Goal: Information Seeking & Learning: Learn about a topic

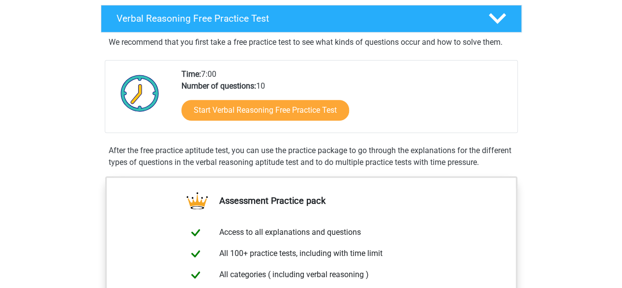
scroll to position [157, 0]
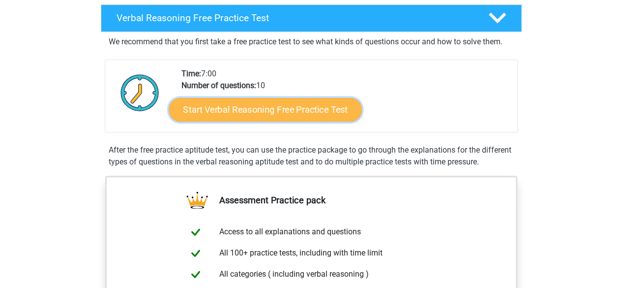
click at [228, 110] on link "Start Verbal Reasoning Free Practice Test" at bounding box center [265, 110] width 193 height 24
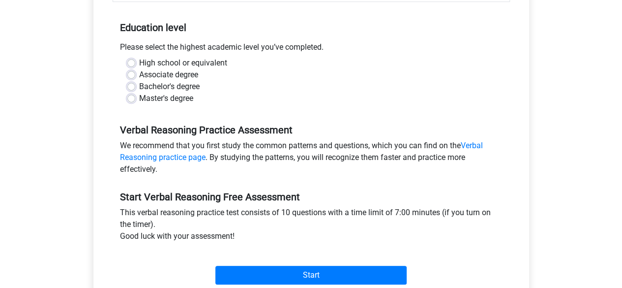
scroll to position [197, 0]
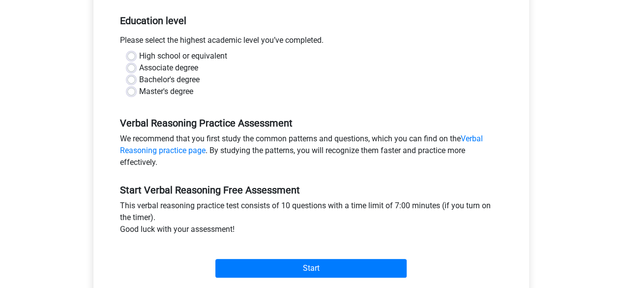
click at [139, 83] on label "Bachelor's degree" at bounding box center [169, 80] width 60 height 12
click at [133, 83] on input "Bachelor's degree" at bounding box center [131, 79] width 8 height 10
radio input "true"
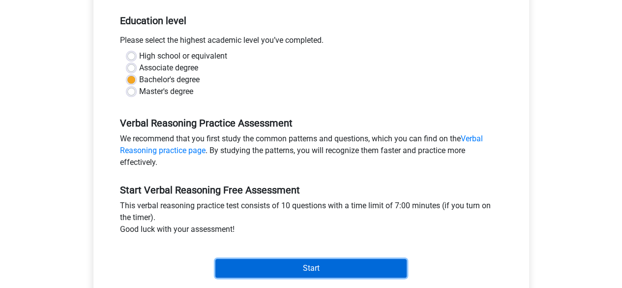
click at [247, 273] on input "Start" at bounding box center [310, 268] width 191 height 19
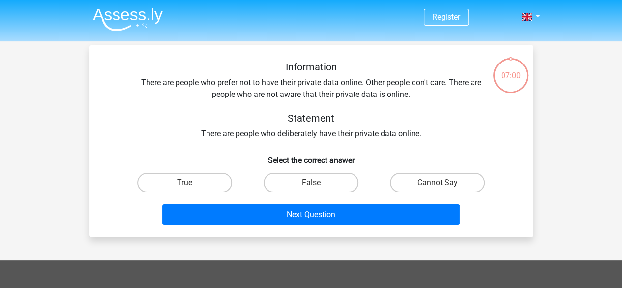
scroll to position [44, 0]
click at [206, 179] on label "True" at bounding box center [184, 183] width 95 height 20
click at [191, 182] on input "True" at bounding box center [187, 185] width 6 height 6
radio input "true"
click at [282, 183] on label "False" at bounding box center [310, 183] width 95 height 20
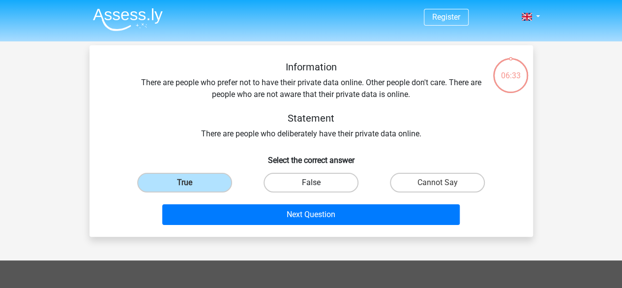
click at [311, 183] on input "False" at bounding box center [314, 185] width 6 height 6
radio input "true"
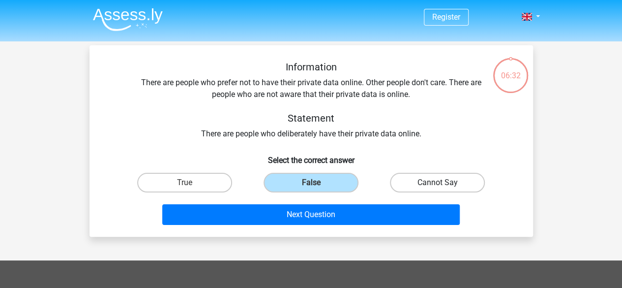
click at [404, 181] on label "Cannot Say" at bounding box center [437, 183] width 95 height 20
click at [437, 182] on input "Cannot Say" at bounding box center [440, 185] width 6 height 6
radio input "true"
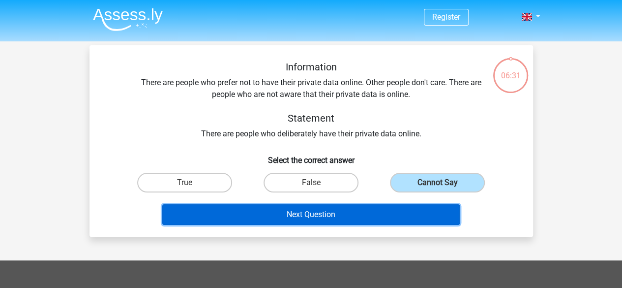
click at [411, 209] on button "Next Question" at bounding box center [310, 214] width 297 height 21
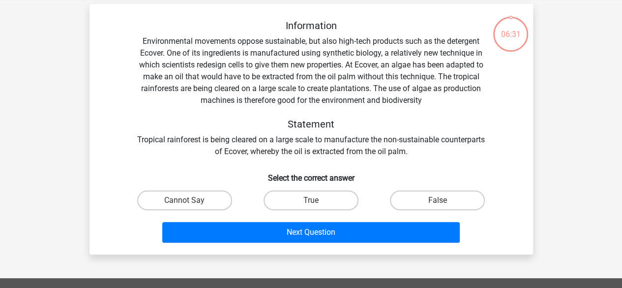
scroll to position [45, 0]
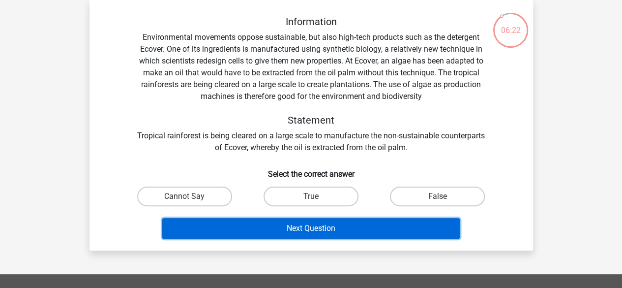
click at [389, 227] on button "Next Question" at bounding box center [310, 228] width 297 height 21
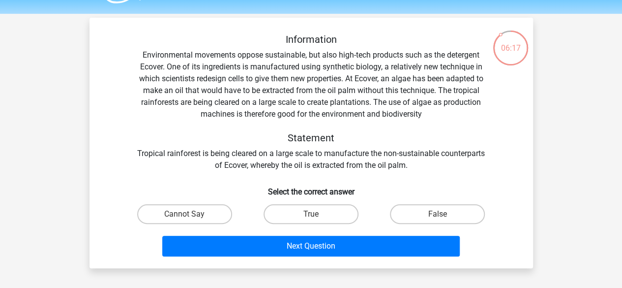
scroll to position [28, 0]
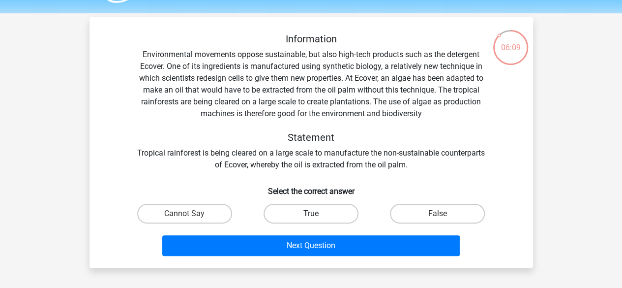
click at [306, 211] on label "True" at bounding box center [310, 213] width 95 height 20
click at [311, 213] on input "True" at bounding box center [314, 216] width 6 height 6
radio input "true"
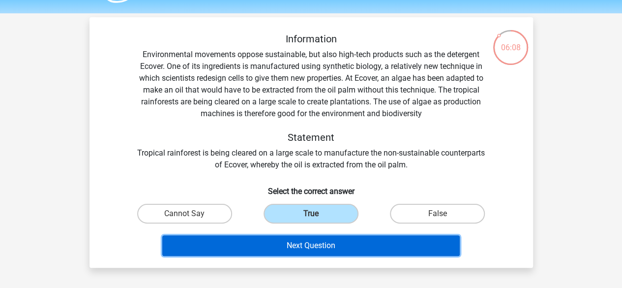
click at [325, 248] on button "Next Question" at bounding box center [310, 245] width 297 height 21
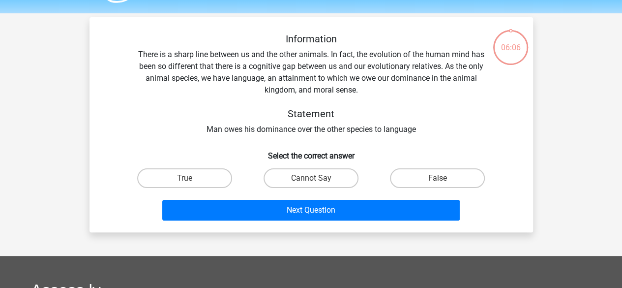
scroll to position [45, 0]
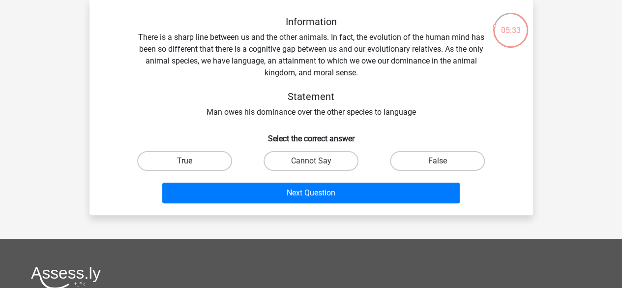
click at [215, 160] on label "True" at bounding box center [184, 161] width 95 height 20
click at [191, 161] on input "True" at bounding box center [187, 164] width 6 height 6
radio input "true"
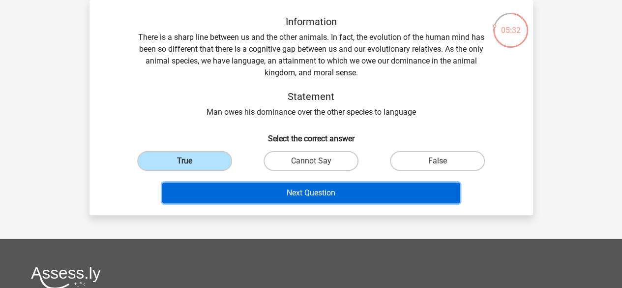
click at [297, 190] on button "Next Question" at bounding box center [310, 192] width 297 height 21
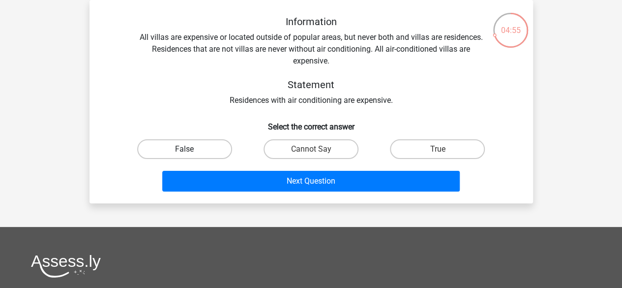
click at [201, 144] on label "False" at bounding box center [184, 149] width 95 height 20
click at [191, 149] on input "False" at bounding box center [187, 152] width 6 height 6
radio input "true"
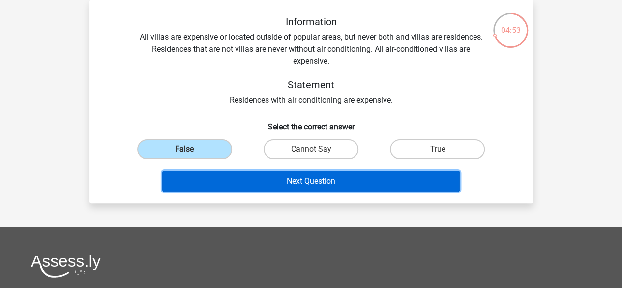
click at [275, 185] on button "Next Question" at bounding box center [310, 181] width 297 height 21
